Goal: Navigation & Orientation: Find specific page/section

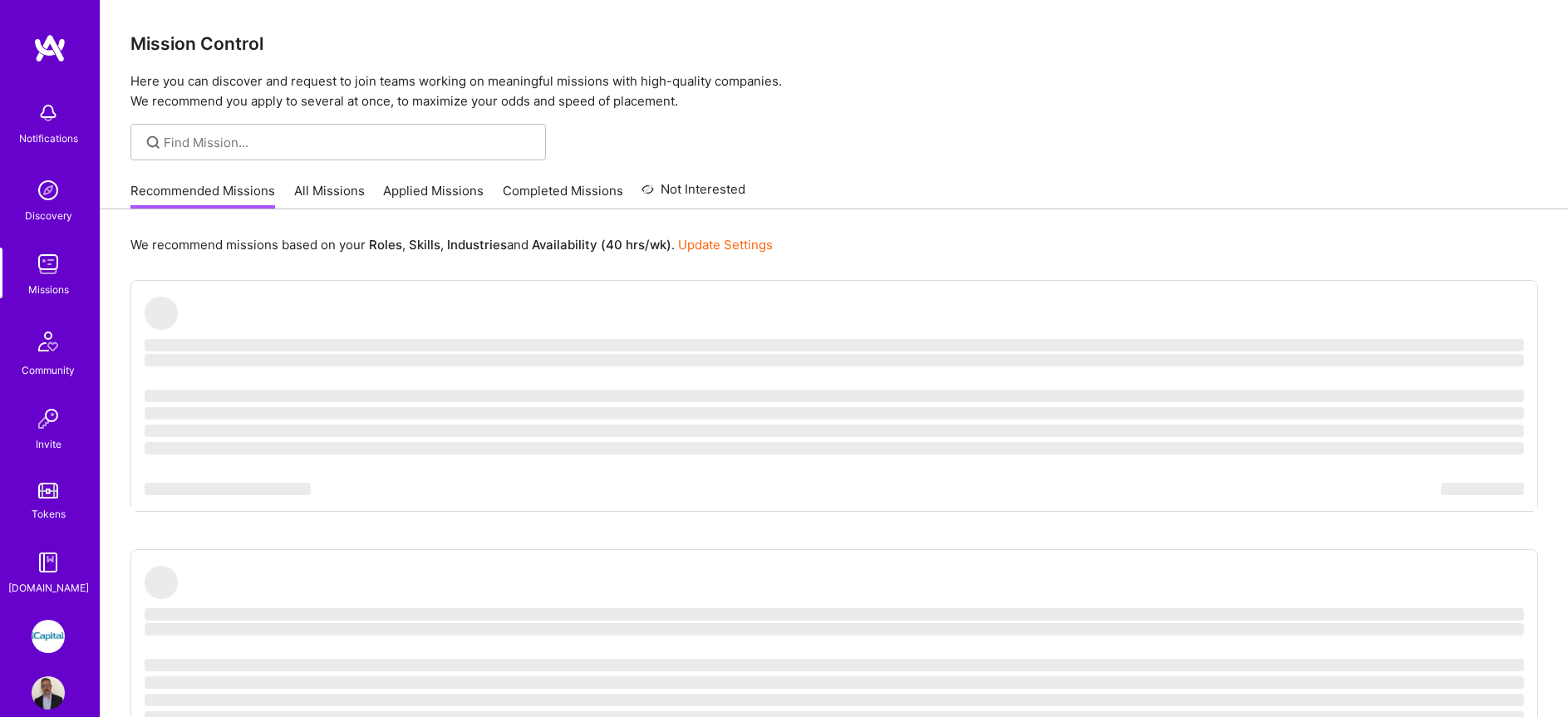
click at [346, 193] on link "All Missions" at bounding box center [329, 195] width 71 height 27
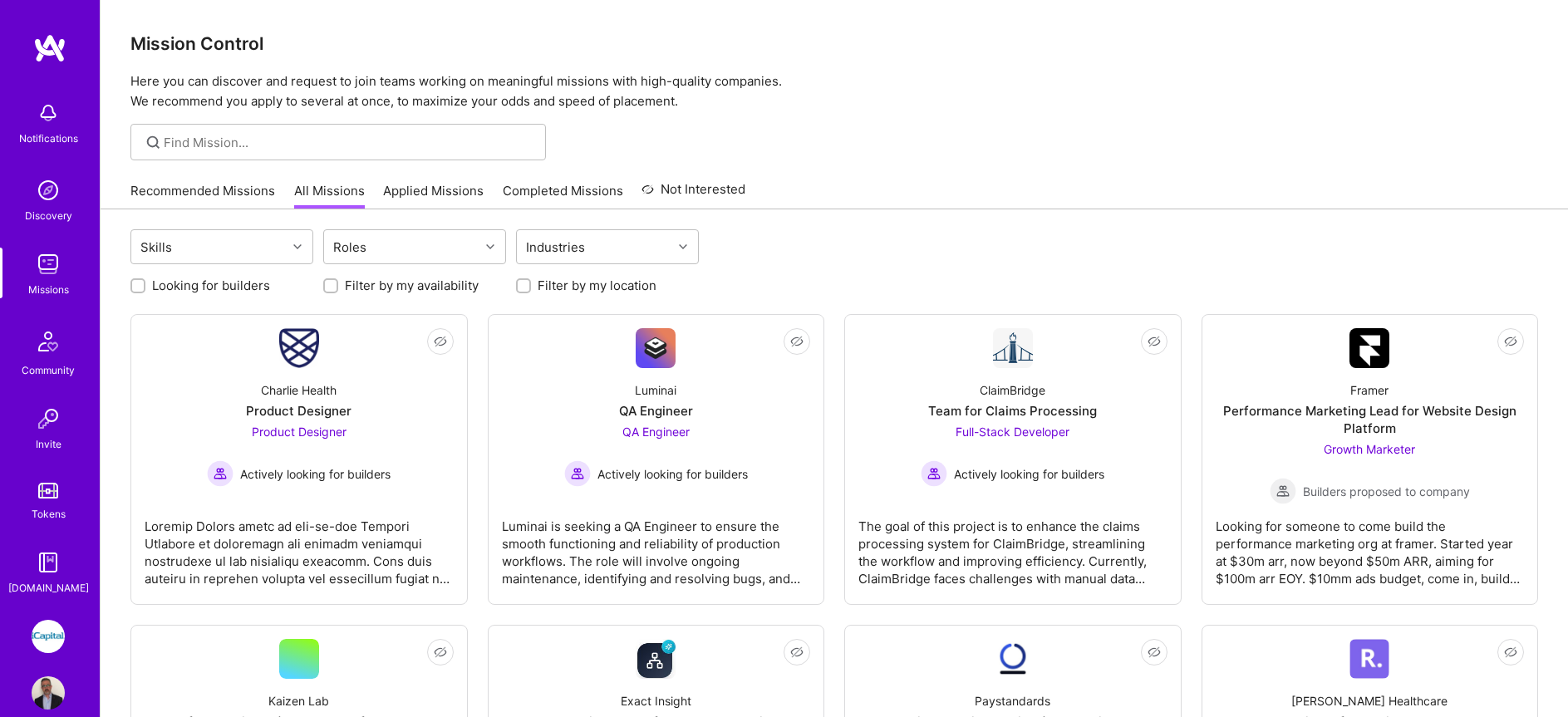
click at [449, 198] on link "Applied Missions" at bounding box center [433, 195] width 100 height 27
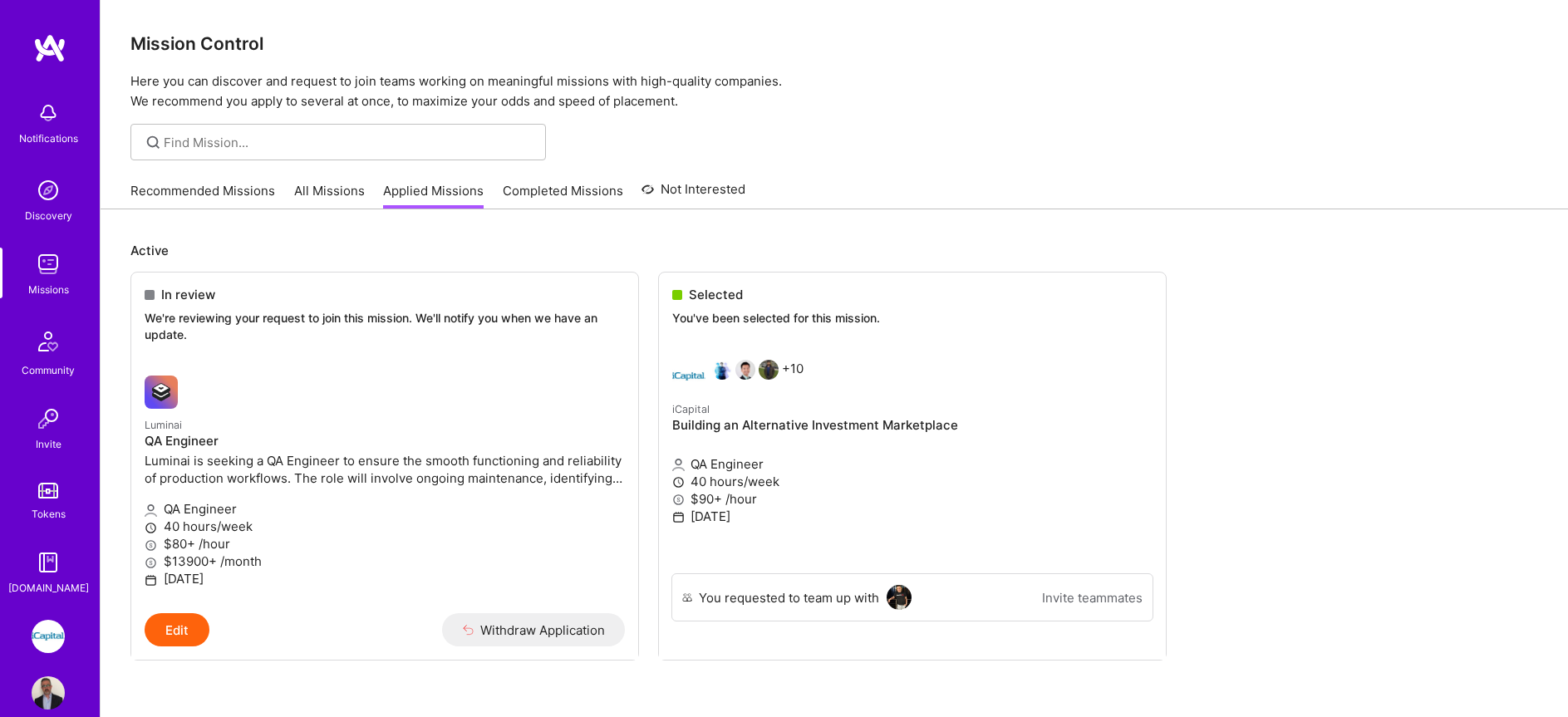
click at [334, 195] on link "All Missions" at bounding box center [329, 195] width 71 height 27
